Goal: Find specific page/section: Find specific page/section

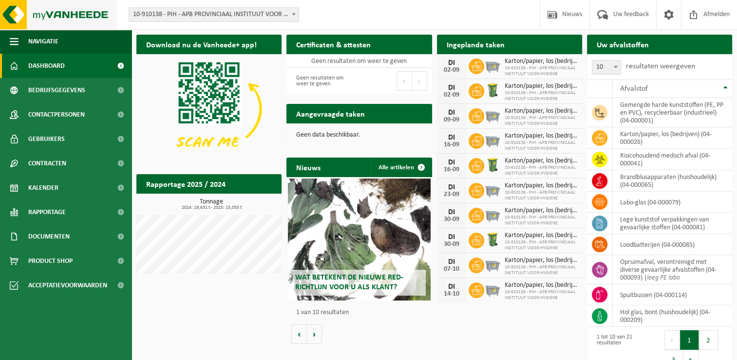
click at [242, 313] on div "Download nu de Vanheede+ app! Verberg Certificaten & attesten Bekijk uw certifi…" at bounding box center [434, 203] width 601 height 347
click at [189, 320] on div "Download nu de Vanheede+ app! Verberg Certificaten & attesten Bekijk uw certifi…" at bounding box center [434, 203] width 601 height 347
click at [205, 311] on div "Download nu de Vanheede+ app! Verberg Certificaten & attesten Bekijk uw certifi…" at bounding box center [434, 203] width 601 height 347
drag, startPoint x: 495, startPoint y: 345, endPoint x: 437, endPoint y: 346, distance: 58.5
click at [495, 345] on div "Download nu de Vanheede+ app! Verberg Certificaten & attesten Bekijk uw certifi…" at bounding box center [434, 203] width 601 height 347
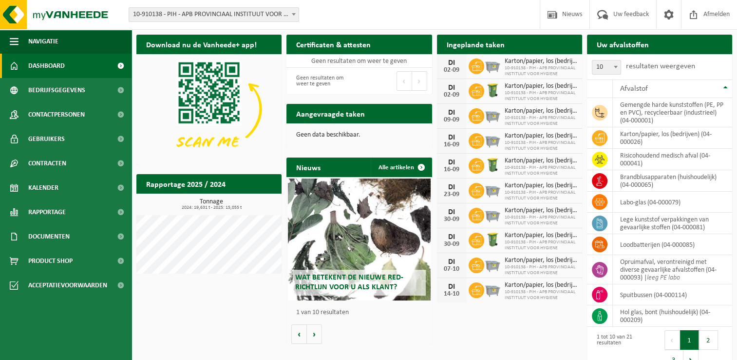
click at [259, 299] on div "Download nu de Vanheede+ app! Verberg Certificaten & attesten Bekijk uw certifi…" at bounding box center [434, 203] width 601 height 347
click at [45, 220] on span "Rapportage" at bounding box center [47, 212] width 38 height 24
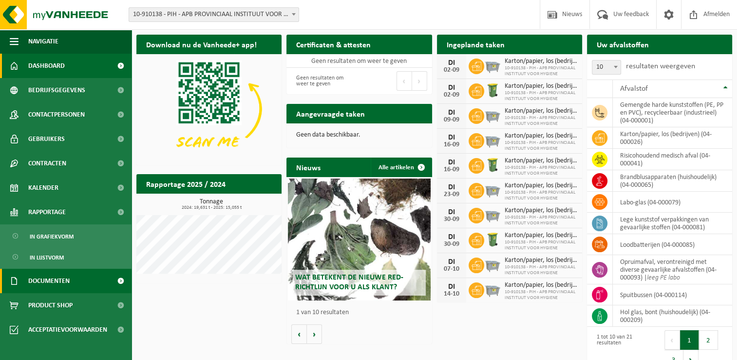
click at [59, 289] on span "Documenten" at bounding box center [48, 281] width 41 height 24
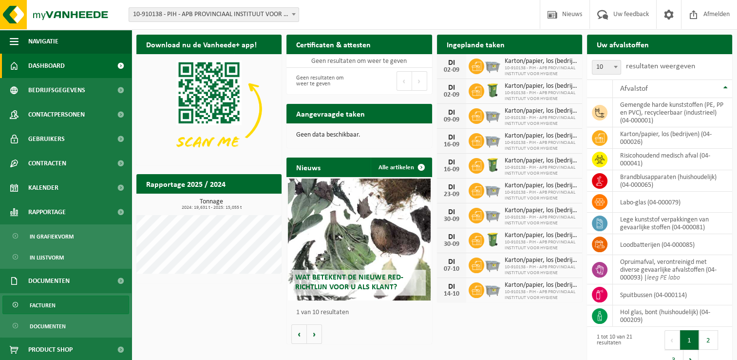
click at [68, 312] on link "Facturen" at bounding box center [65, 304] width 127 height 19
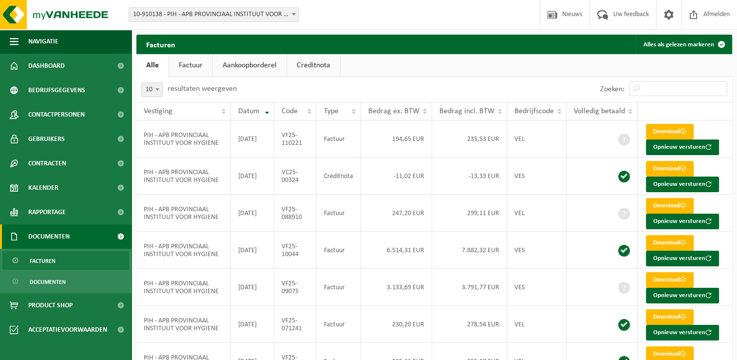
click at [349, 89] on div "10 25 50 100 10 resultaten weergeven" at bounding box center [285, 89] width 298 height 25
click at [70, 70] on link "Dashboard" at bounding box center [66, 66] width 132 height 24
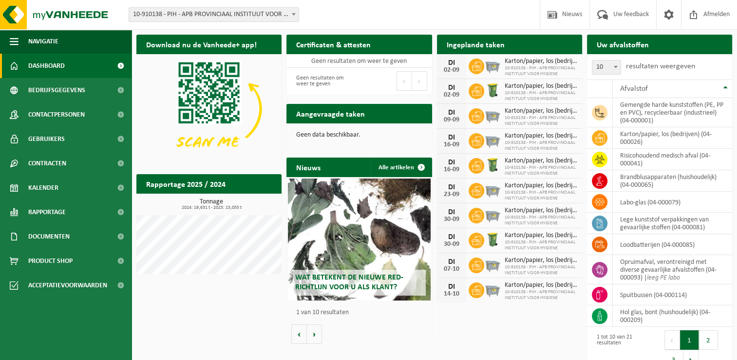
click at [141, 285] on div "Rapportage 2025 / 2024 Bekijk rapportage Tonnage 2024: 19,631 t - 2025: 15,055 …" at bounding box center [209, 228] width 150 height 119
